Goal: Task Accomplishment & Management: Manage account settings

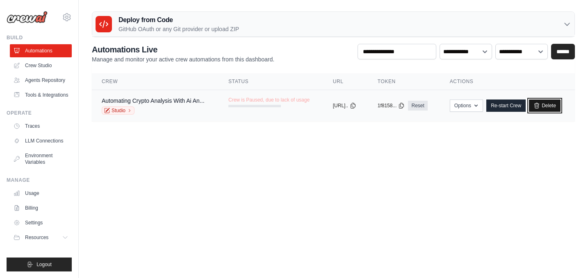
click at [551, 104] on link "Delete" at bounding box center [545, 106] width 32 height 12
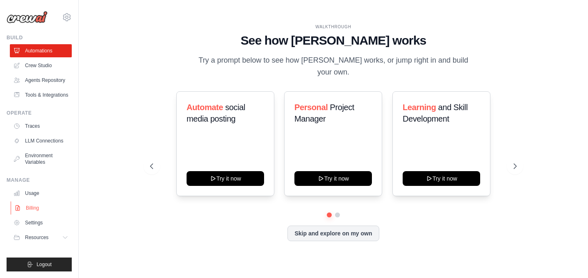
click at [26, 205] on link "Billing" at bounding box center [42, 208] width 62 height 13
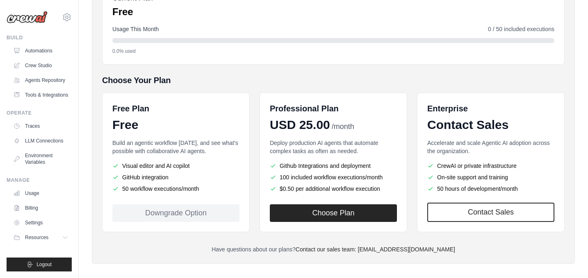
scroll to position [120, 0]
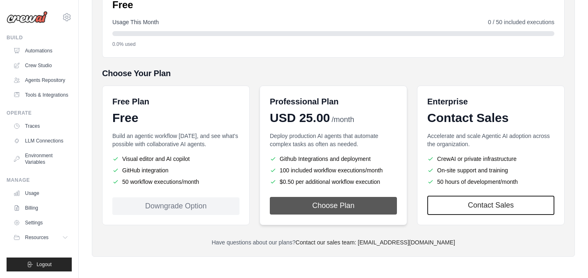
click at [325, 207] on button "Choose Plan" at bounding box center [333, 206] width 127 height 18
